Goal: Task Accomplishment & Management: Manage account settings

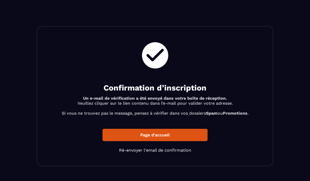
click at [118, 131] on p "Page d'accueil" at bounding box center [155, 135] width 105 height 12
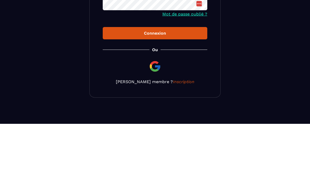
type input "**********"
click at [155, 90] on button "Connexion" at bounding box center [155, 90] width 105 height 12
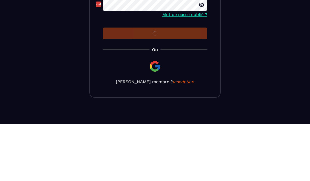
scroll to position [56, 0]
